Goal: Navigation & Orientation: Find specific page/section

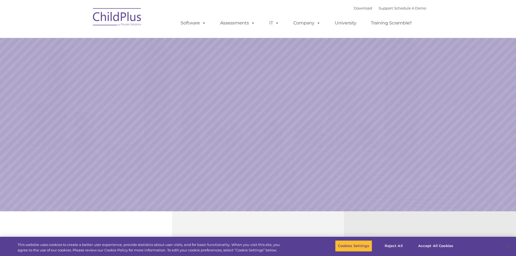
select select "MEDIUM"
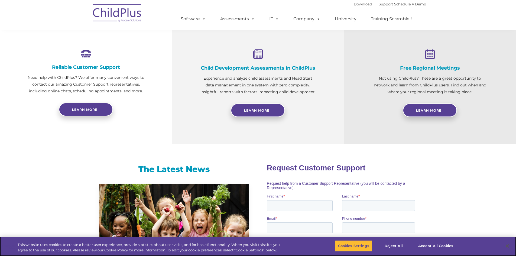
scroll to position [197, 0]
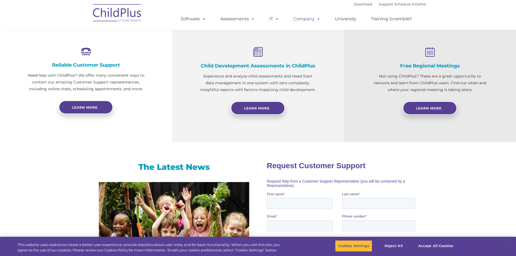
click at [315, 20] on span at bounding box center [317, 18] width 6 height 5
click at [317, 18] on span at bounding box center [317, 18] width 6 height 5
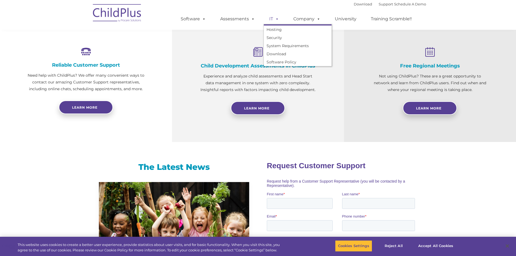
click at [278, 20] on span at bounding box center [276, 18] width 6 height 5
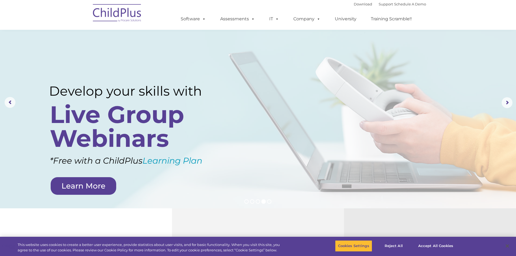
scroll to position [0, 0]
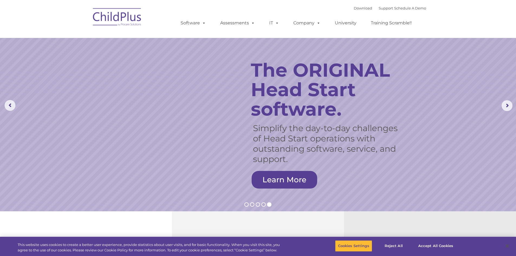
click at [446, 127] on rs-slide "Simplify the day-to-day challenges of Head Start operations with outstanding so…" at bounding box center [258, 105] width 516 height 211
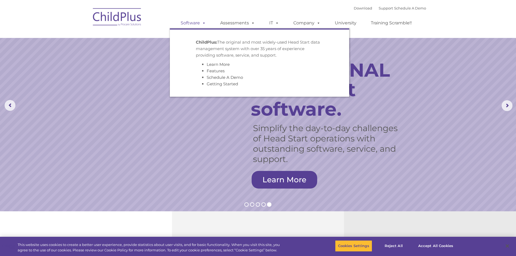
click at [202, 21] on span at bounding box center [203, 22] width 6 height 5
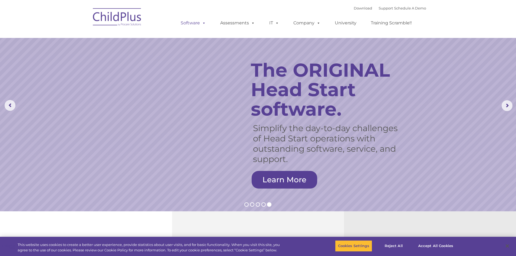
click at [202, 21] on span at bounding box center [203, 22] width 6 height 5
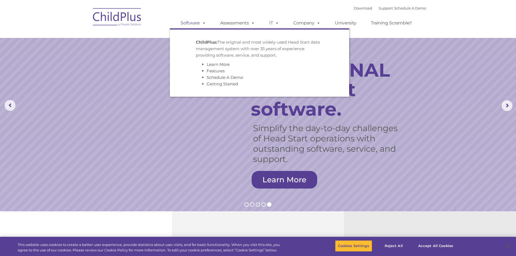
click at [193, 21] on link "Software" at bounding box center [193, 23] width 36 height 11
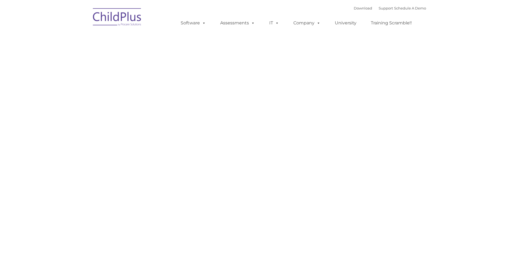
type input ""
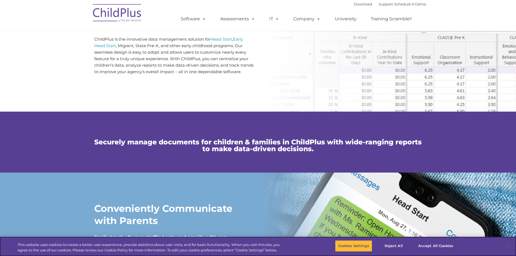
scroll to position [291, 0]
click at [429, 245] on button "Accept All Cookies" at bounding box center [435, 245] width 41 height 11
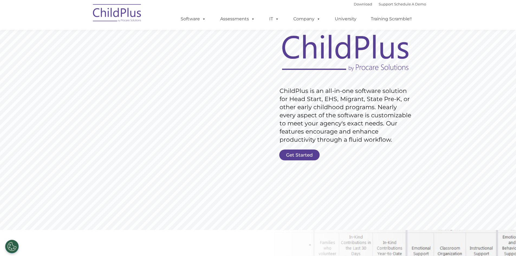
scroll to position [0, 0]
